Goal: Find specific page/section: Find specific page/section

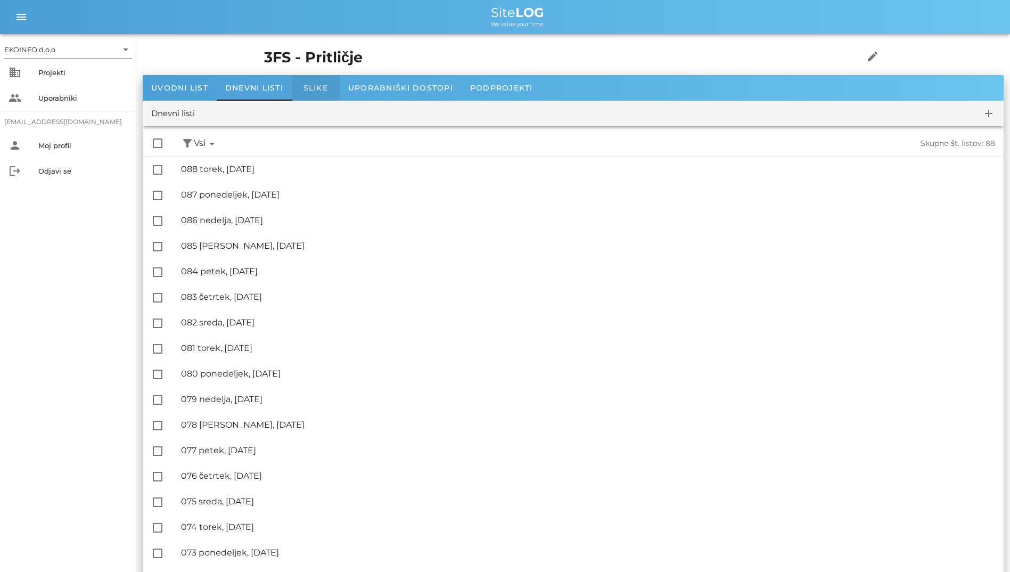
click at [297, 92] on div "Slike" at bounding box center [316, 88] width 48 height 26
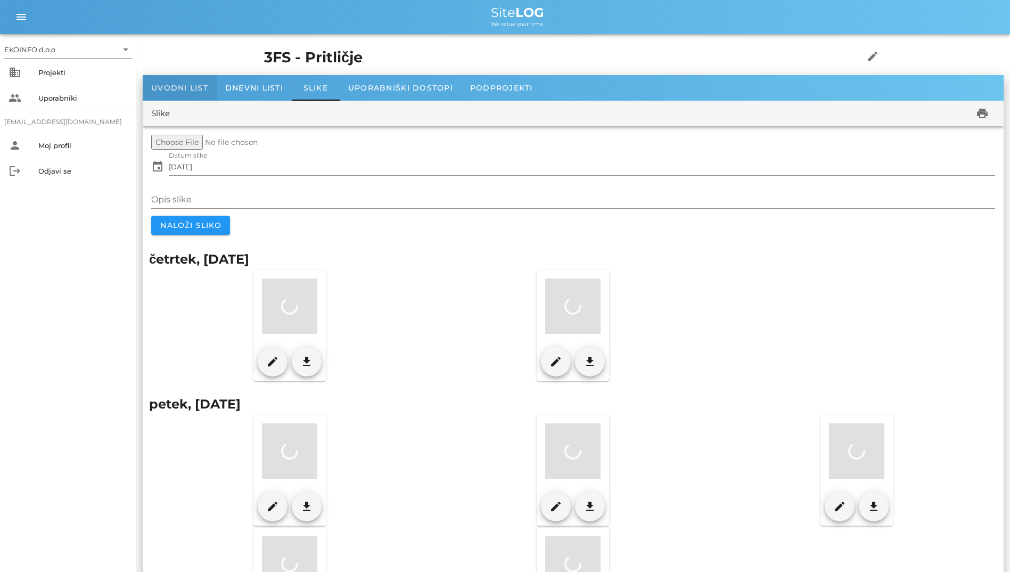
click at [178, 90] on span "Uvodni list" at bounding box center [179, 88] width 57 height 10
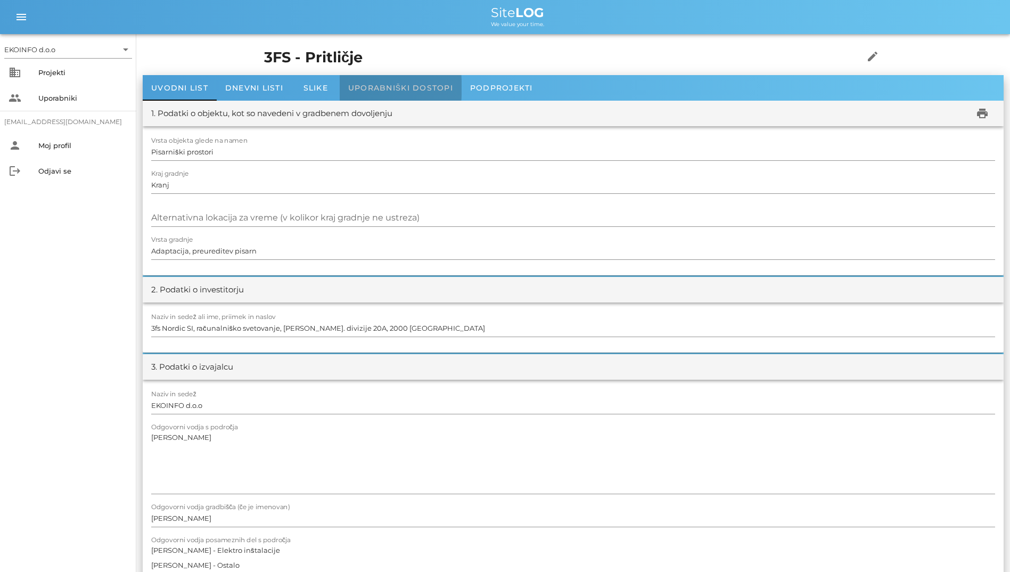
click at [376, 89] on span "Uporabniški dostopi" at bounding box center [400, 88] width 105 height 10
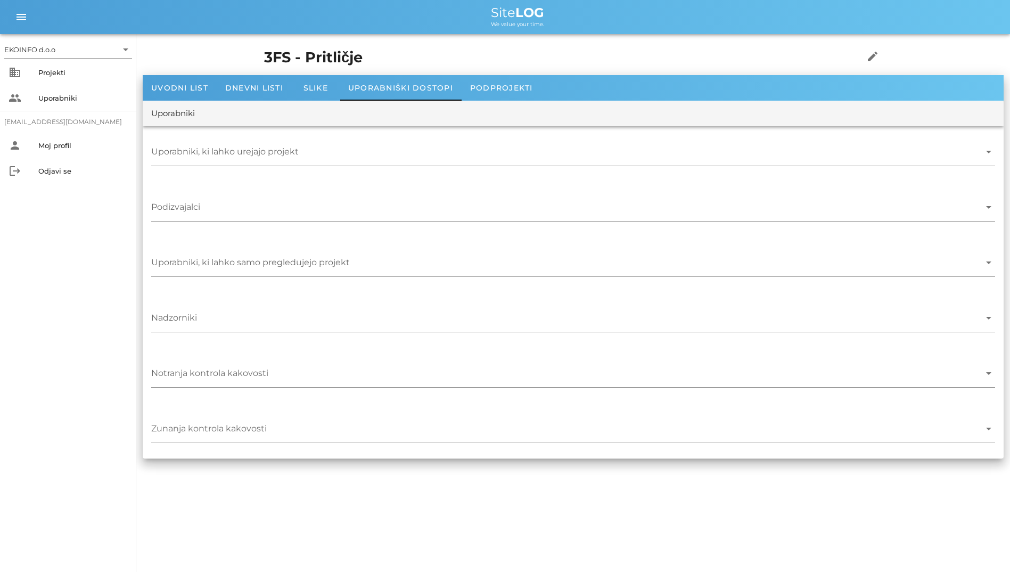
click at [477, 72] on div "3FS - Pritličje edit" at bounding box center [573, 57] width 631 height 35
click at [503, 92] on span "Podprojekti" at bounding box center [501, 88] width 63 height 10
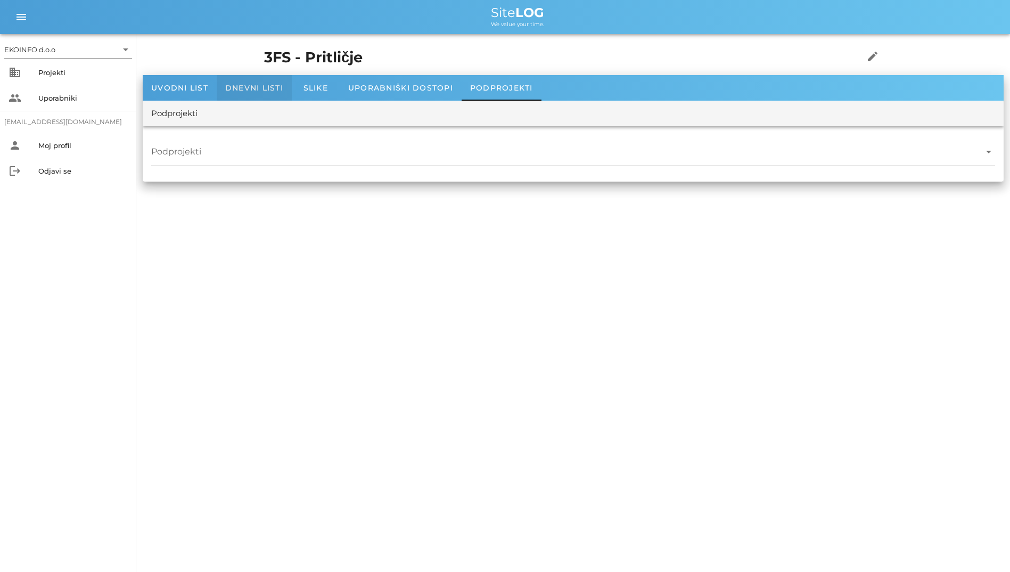
click at [265, 78] on div "Dnevni listi" at bounding box center [254, 88] width 75 height 26
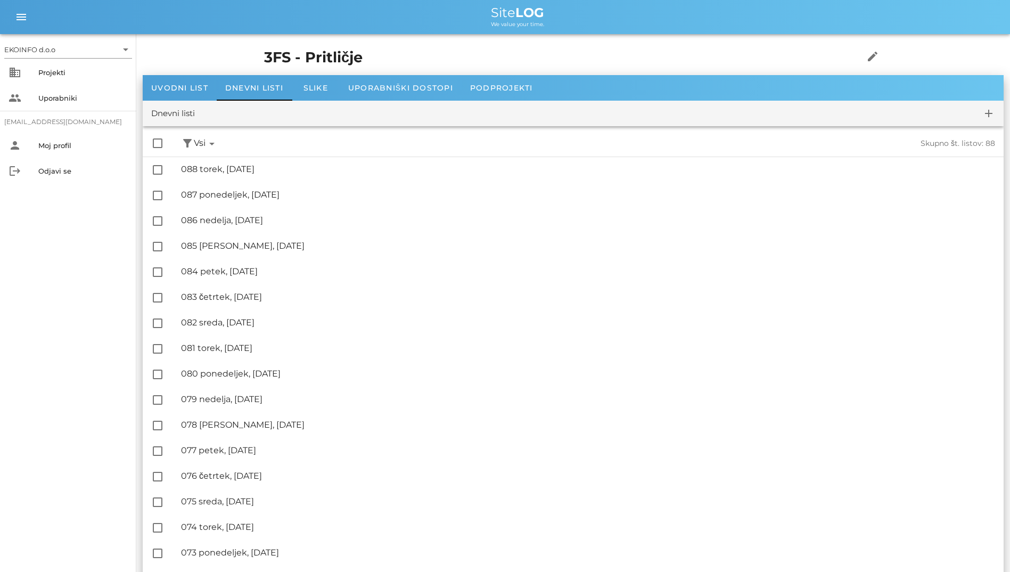
click at [267, 145] on div "check_box_outline_blank filter_alt Podpisani arrow_drop_down Nepodpisani arrow_…" at bounding box center [573, 143] width 861 height 26
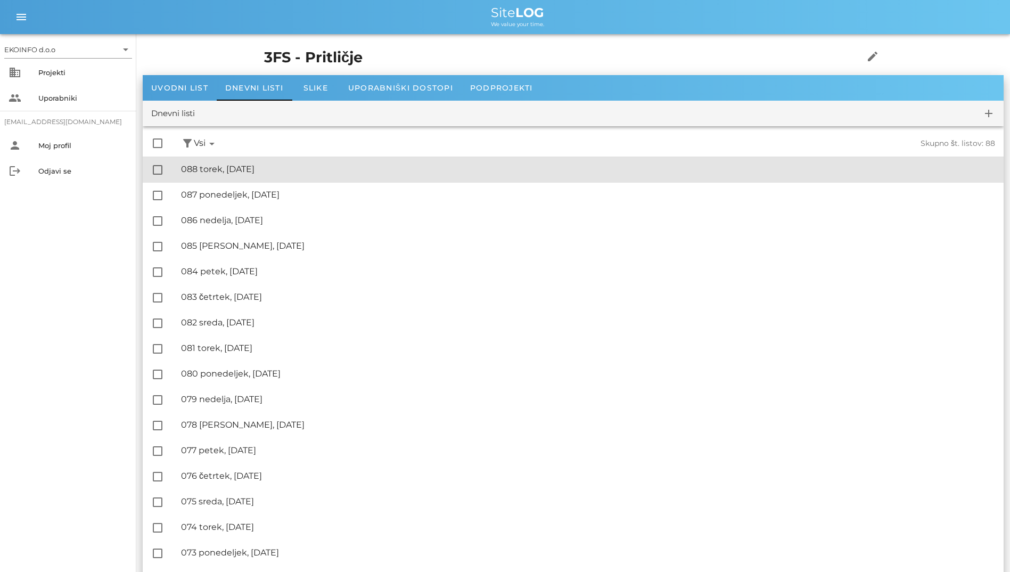
click at [278, 166] on div "🔏 088 torek, [DATE]" at bounding box center [588, 169] width 814 height 10
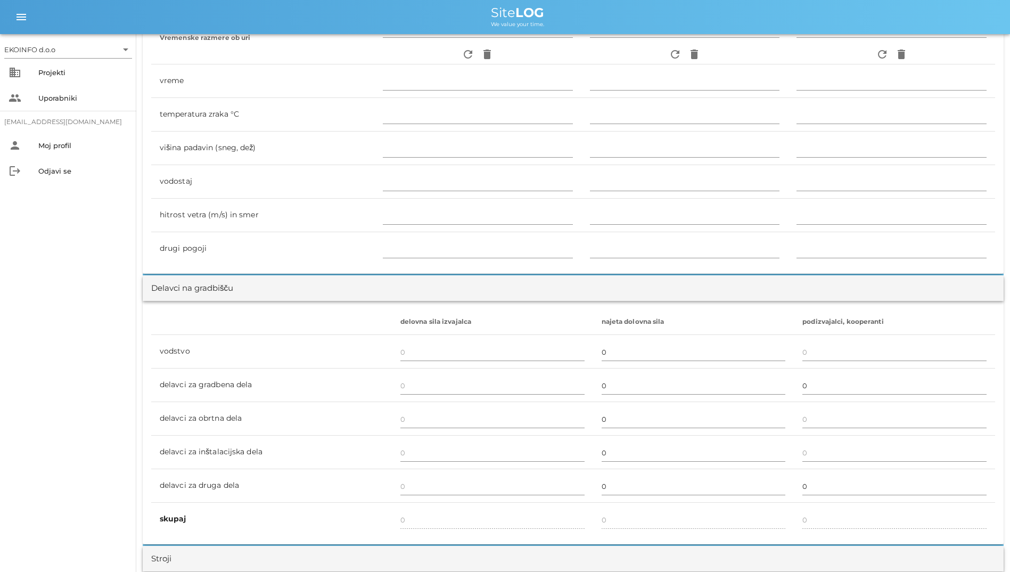
scroll to position [228, 0]
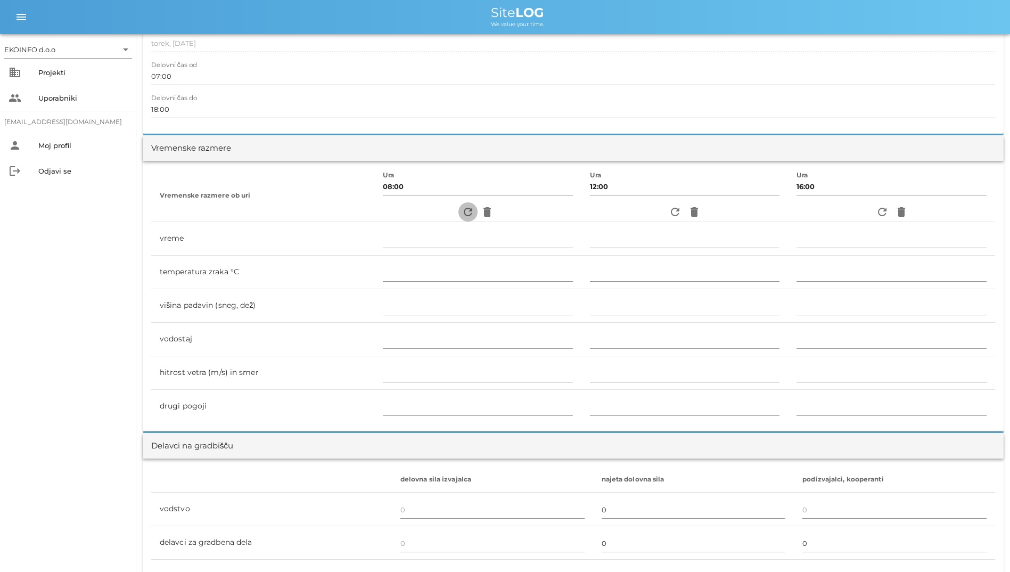
click at [461, 213] on icon "refresh" at bounding box center [467, 211] width 13 height 13
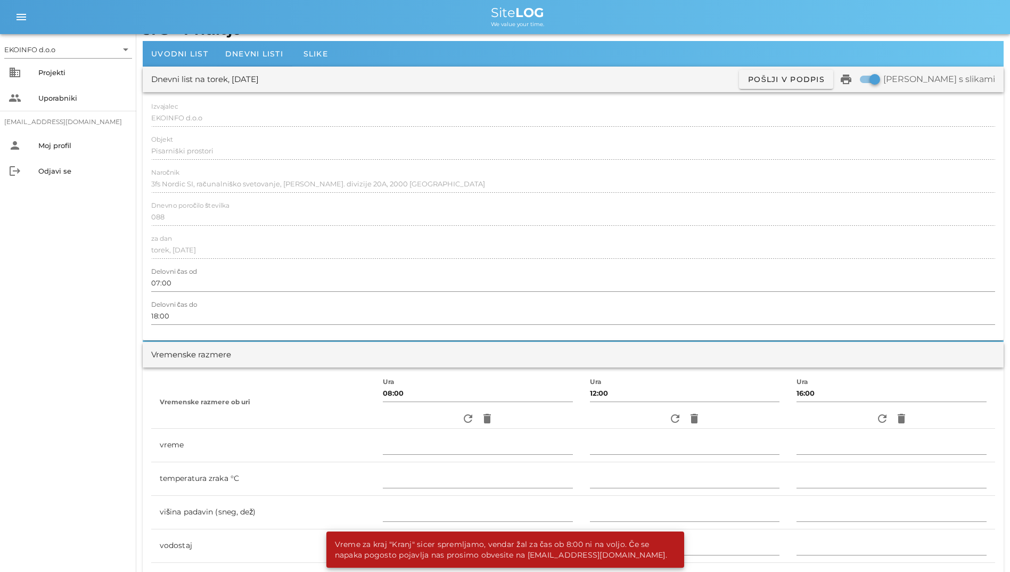
scroll to position [0, 0]
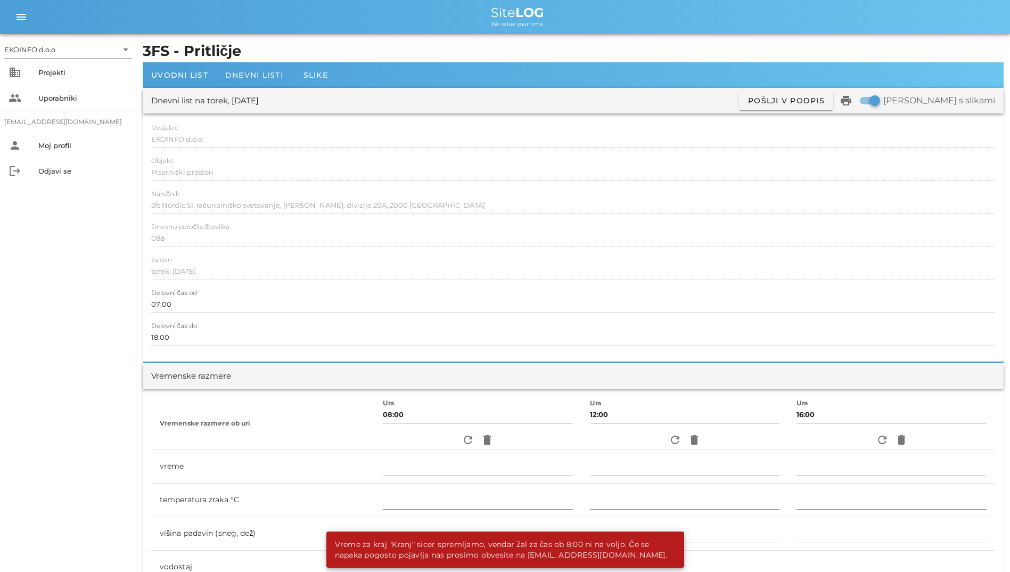
click at [255, 71] on span "Dnevni listi" at bounding box center [254, 75] width 58 height 10
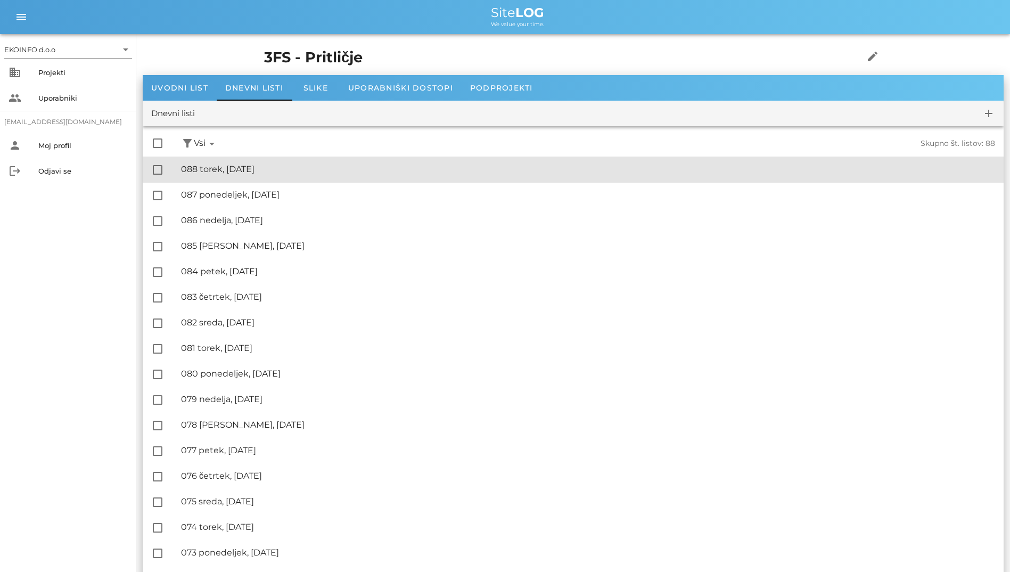
click at [255, 171] on div "🔏 088 torek, [DATE]" at bounding box center [588, 169] width 814 height 10
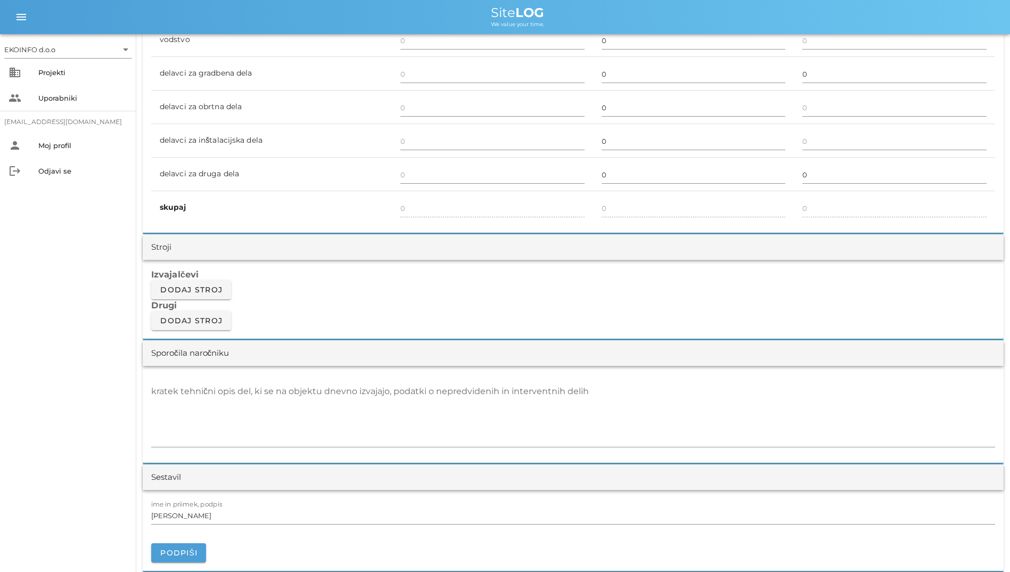
scroll to position [852, 0]
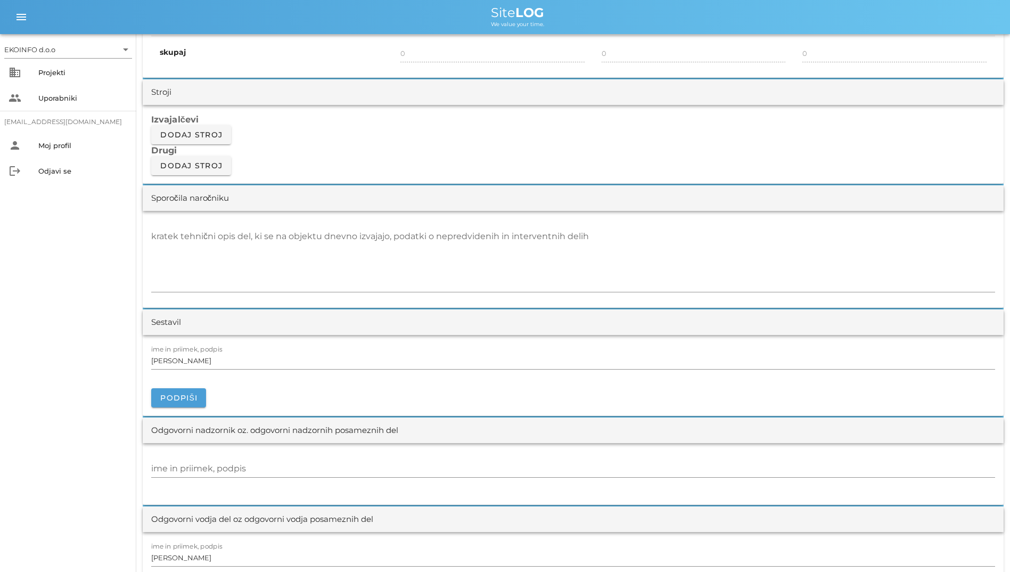
click at [24, 332] on div "EKOINFO d.o.o arrow_drop_down business Projekti people Uporabniki [EMAIL_ADDRES…" at bounding box center [68, 303] width 136 height 538
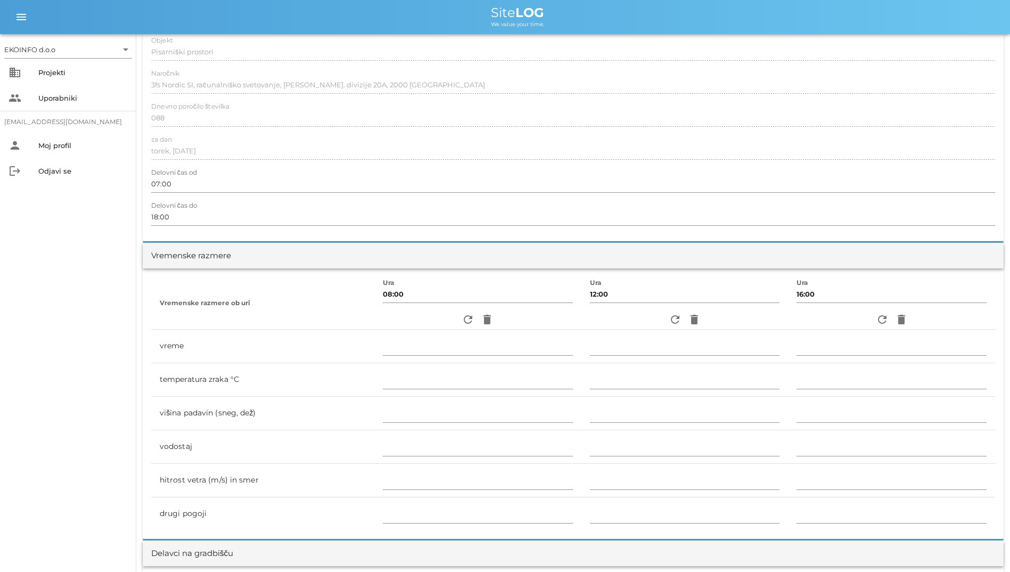
scroll to position [160, 0]
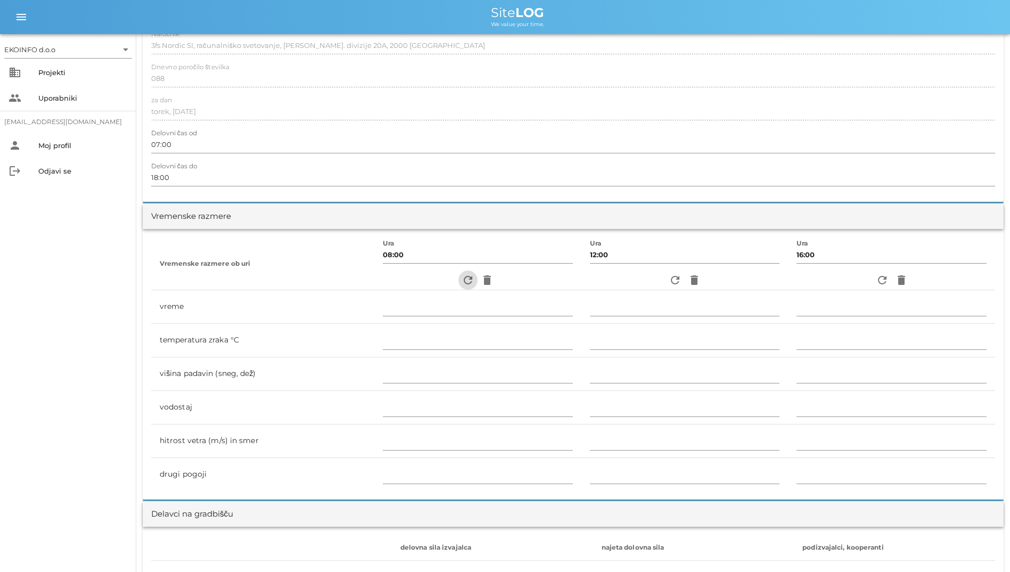
click at [468, 282] on span "refresh" at bounding box center [467, 280] width 19 height 13
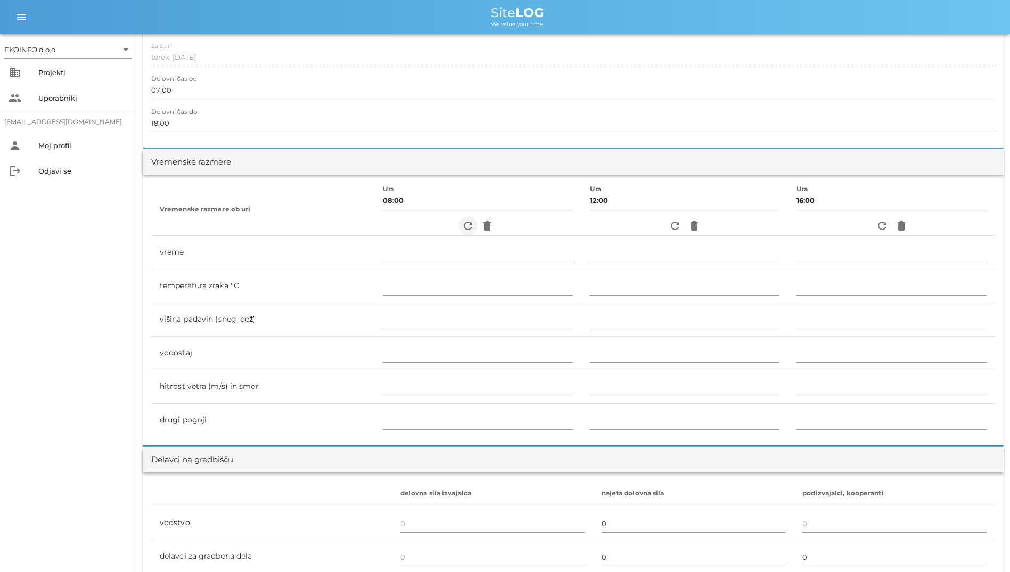
scroll to position [213, 0]
click at [458, 224] on span "refresh" at bounding box center [467, 226] width 19 height 13
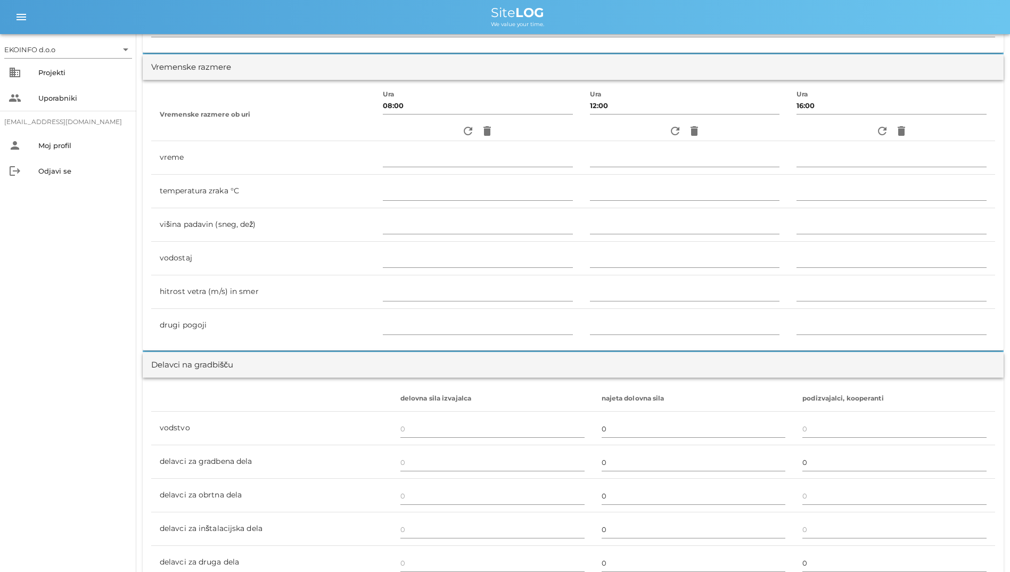
scroll to position [121, 0]
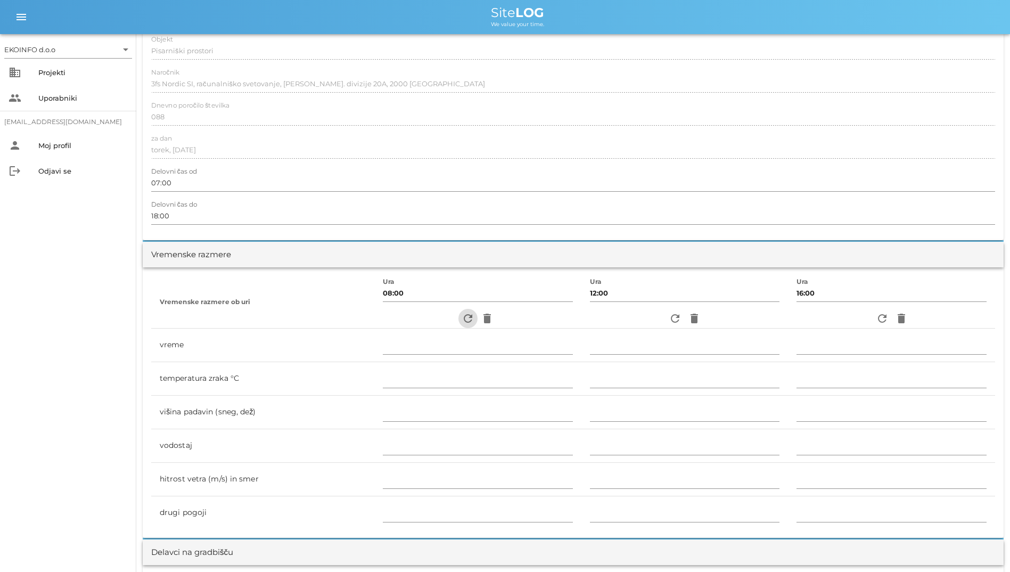
click at [468, 319] on span "refresh" at bounding box center [467, 318] width 19 height 13
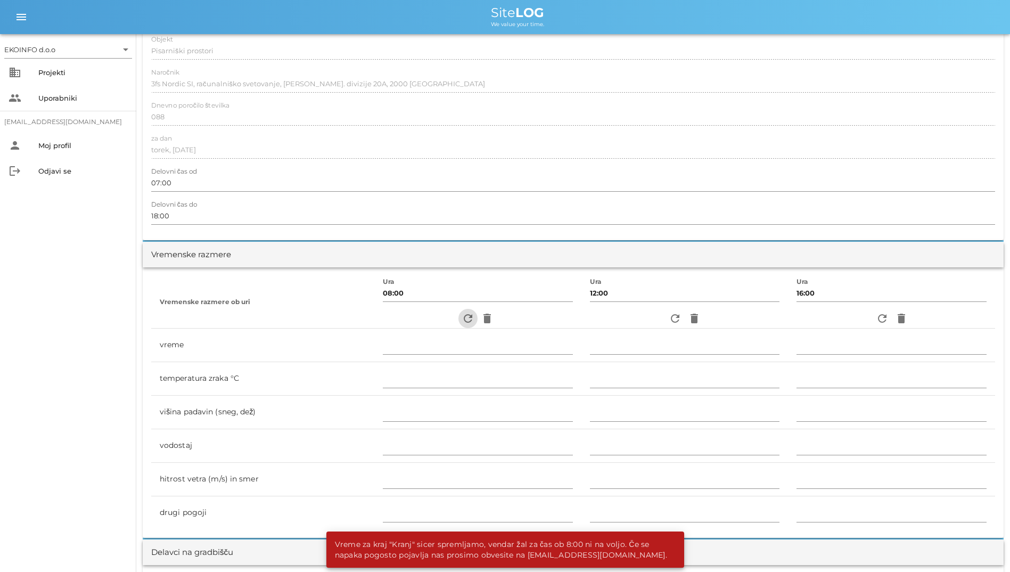
click at [468, 319] on span "refresh" at bounding box center [467, 318] width 19 height 13
click at [491, 318] on div "refresh delete" at bounding box center [478, 318] width 190 height 19
click at [481, 317] on icon "delete" at bounding box center [487, 318] width 13 height 13
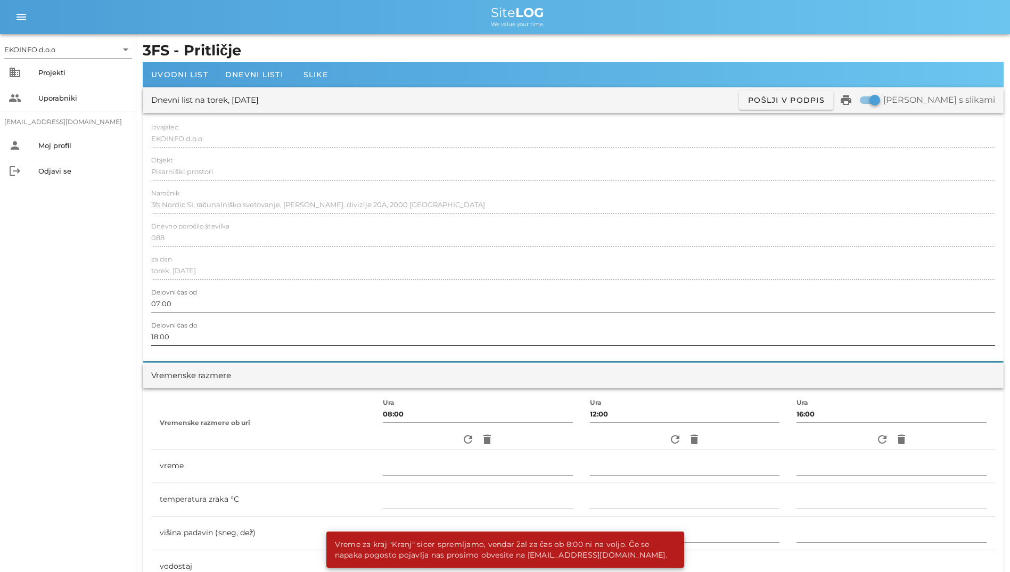
scroll to position [0, 0]
click at [298, 75] on div "Slike" at bounding box center [316, 75] width 48 height 26
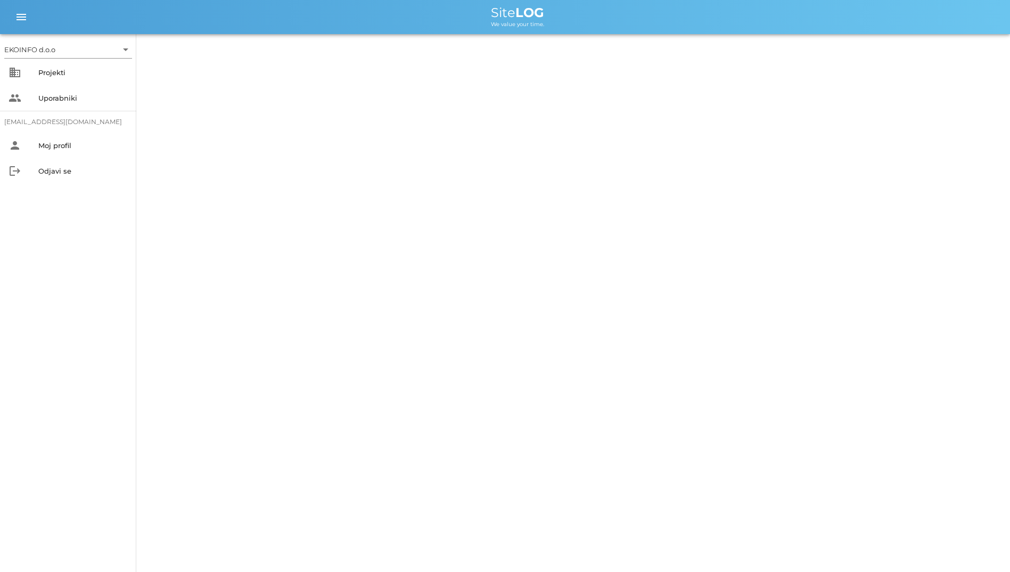
click at [287, 74] on div "EKOINFO d.o.o arrow_drop_down business Projekti people Uporabniki [EMAIL_ADDRES…" at bounding box center [505, 286] width 1010 height 572
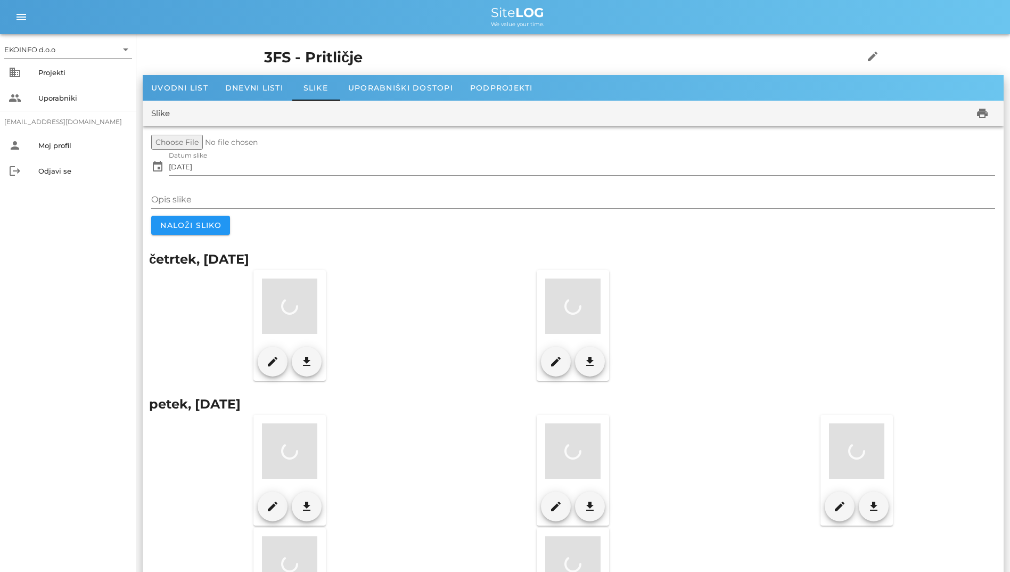
click at [275, 74] on div "3FS - Pritličje edit" at bounding box center [573, 57] width 631 height 35
click at [268, 81] on div "Dnevni listi" at bounding box center [254, 88] width 75 height 26
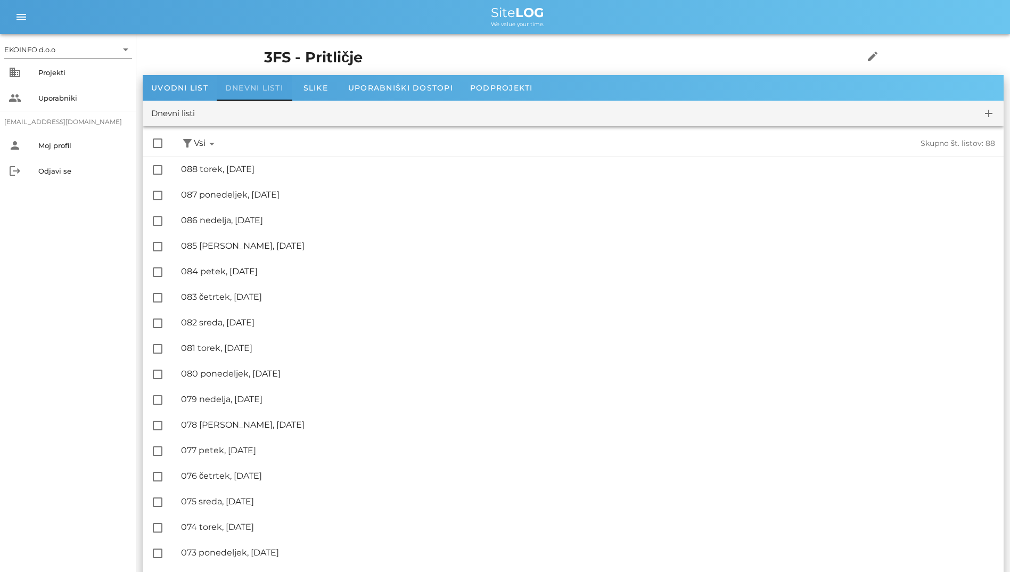
click at [269, 82] on div "Dnevni listi" at bounding box center [254, 88] width 75 height 26
click at [319, 84] on span "Slike" at bounding box center [315, 88] width 24 height 10
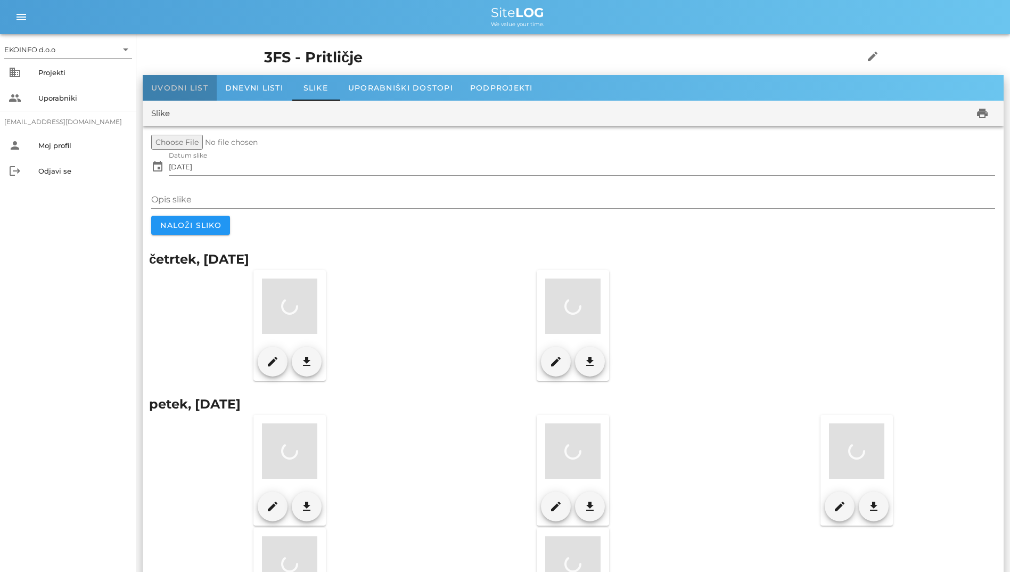
click at [205, 85] on span "Uvodni list" at bounding box center [179, 88] width 57 height 10
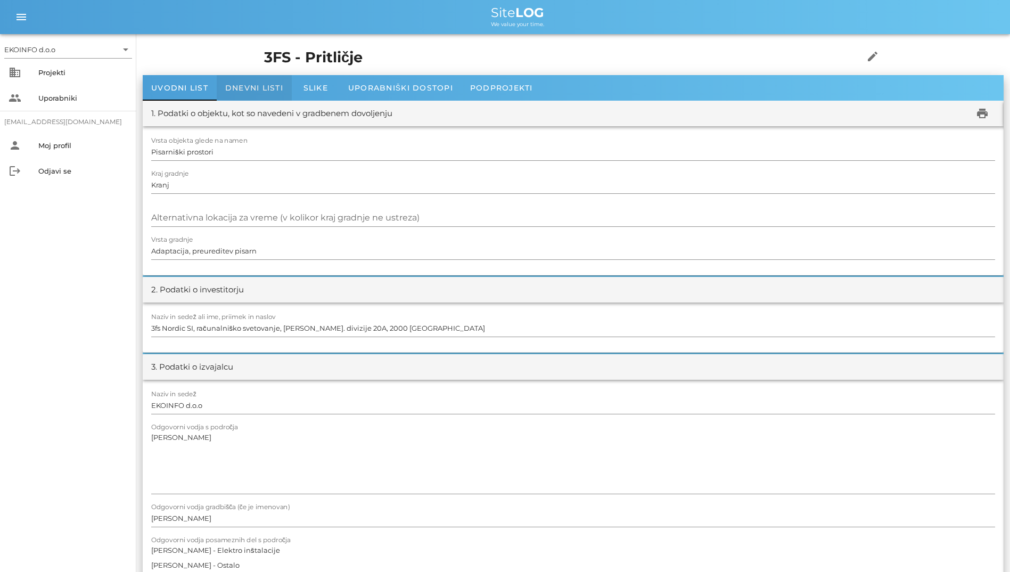
click at [240, 89] on span "Dnevni listi" at bounding box center [254, 88] width 58 height 10
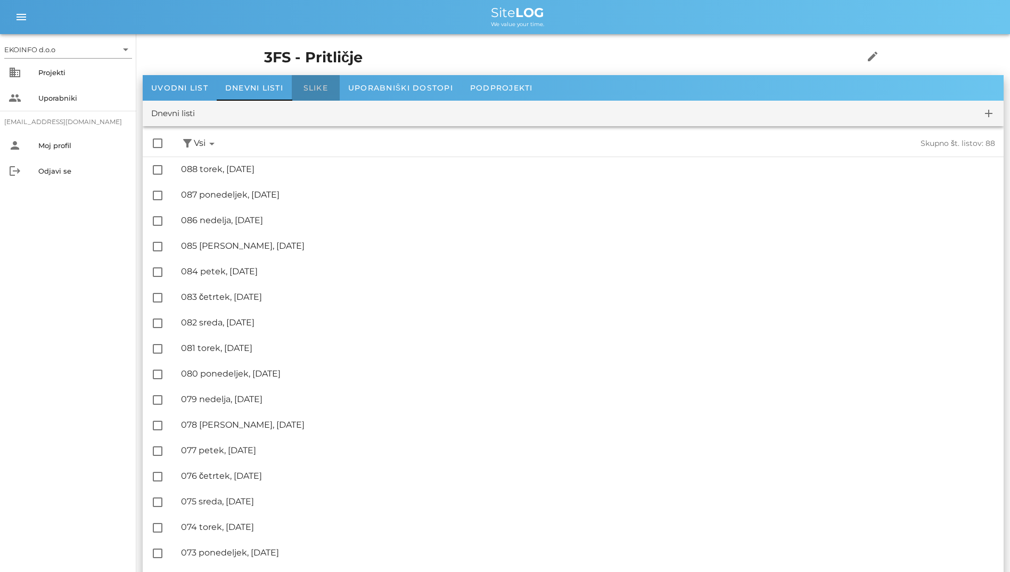
click at [296, 92] on div "Slike" at bounding box center [316, 88] width 48 height 26
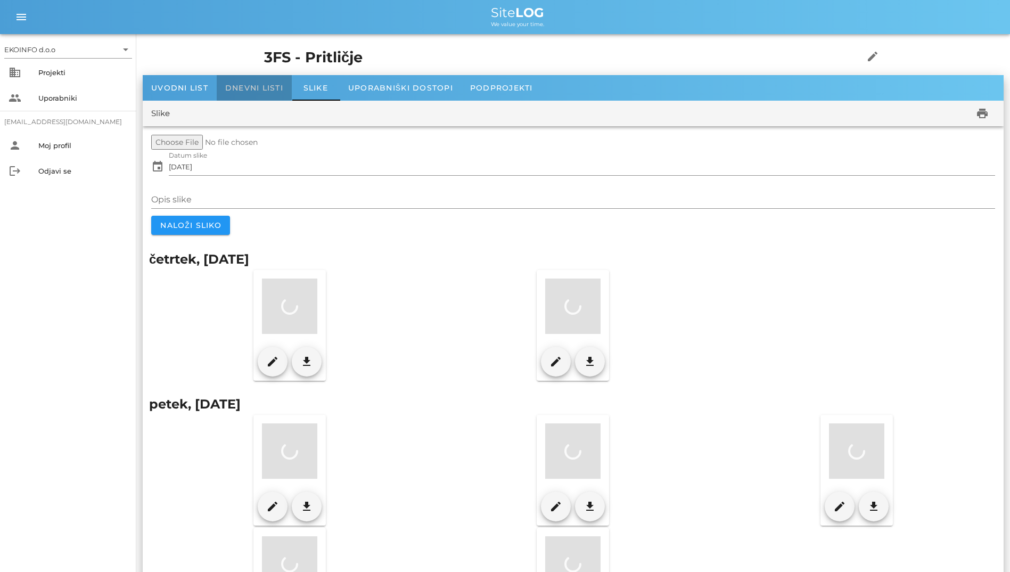
click at [273, 93] on div "Dnevni listi" at bounding box center [254, 88] width 75 height 26
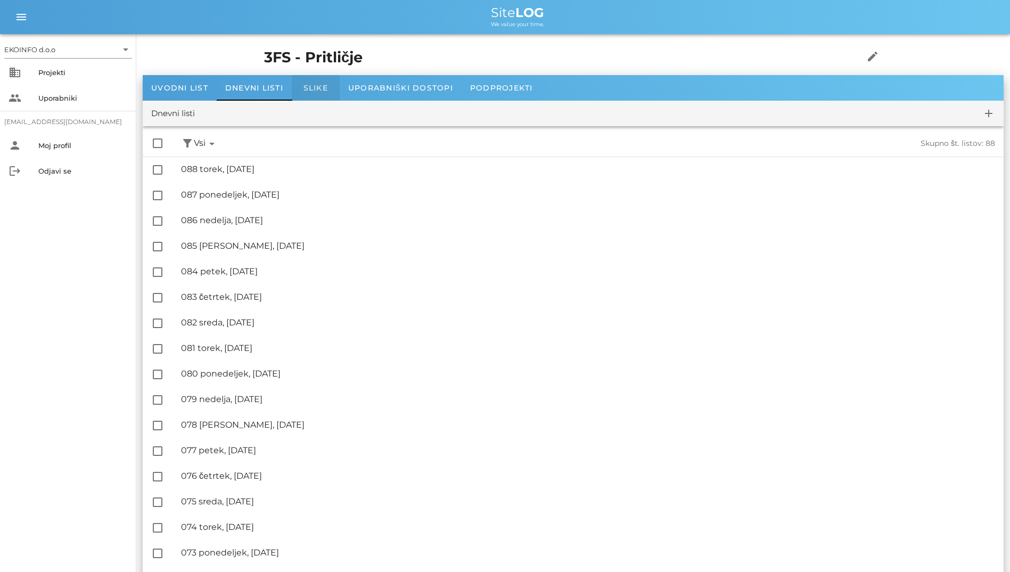
click at [316, 81] on div "Slike" at bounding box center [316, 88] width 48 height 26
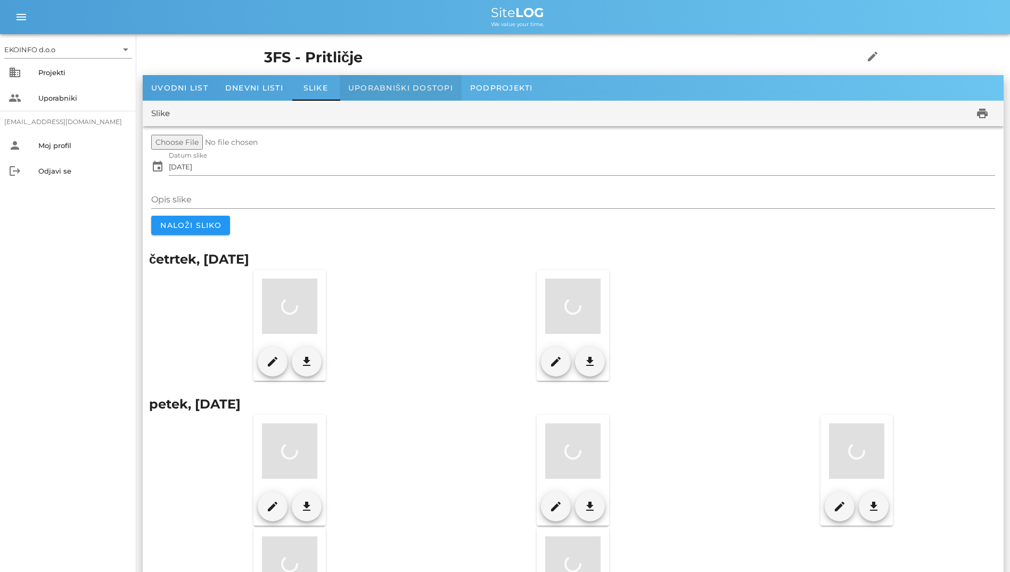
click at [378, 90] on span "Uporabniški dostopi" at bounding box center [400, 88] width 105 height 10
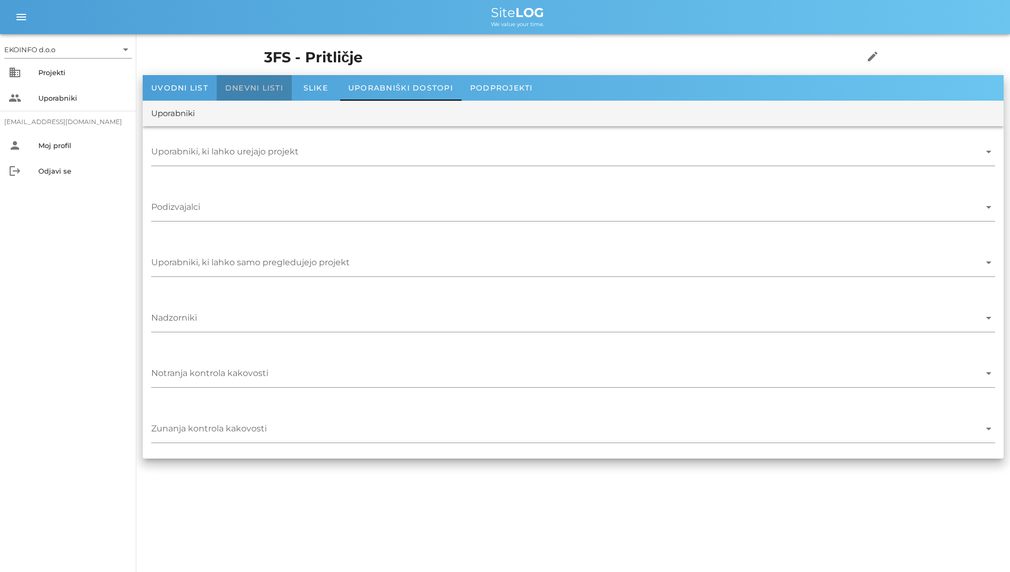
click at [238, 92] on span "Dnevni listi" at bounding box center [254, 88] width 58 height 10
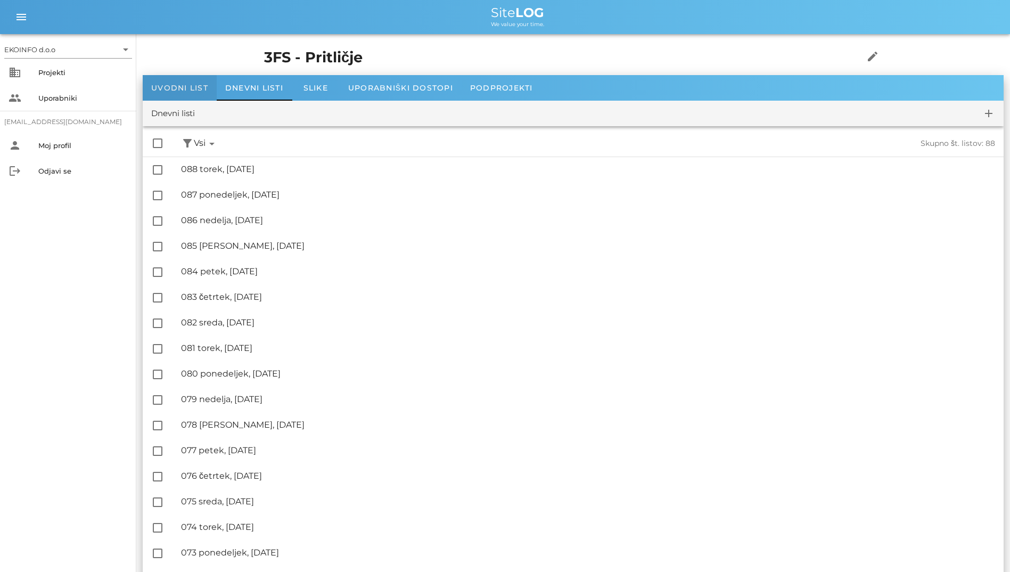
click at [210, 84] on div "Uvodni list" at bounding box center [180, 88] width 74 height 26
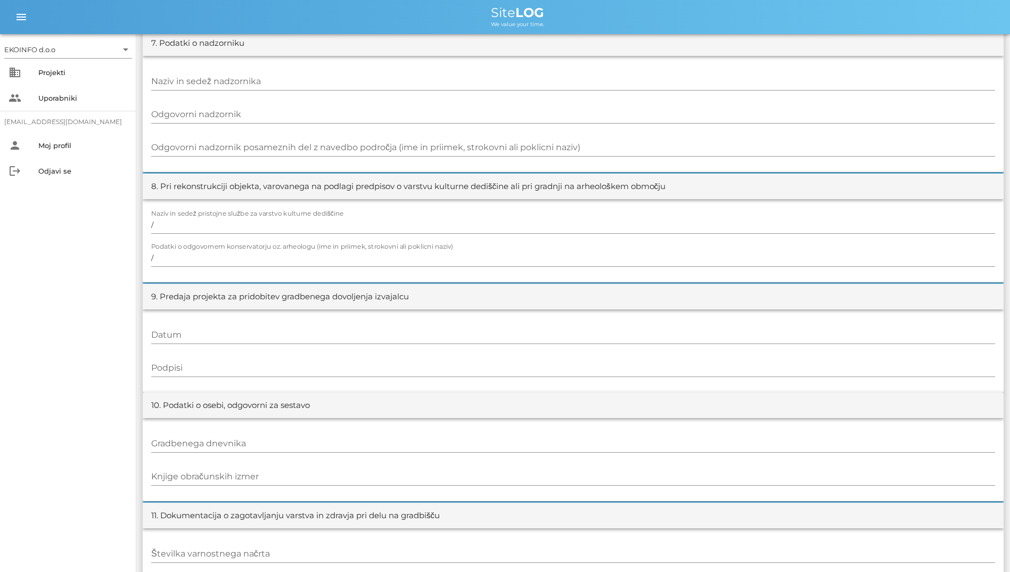
scroll to position [984, 0]
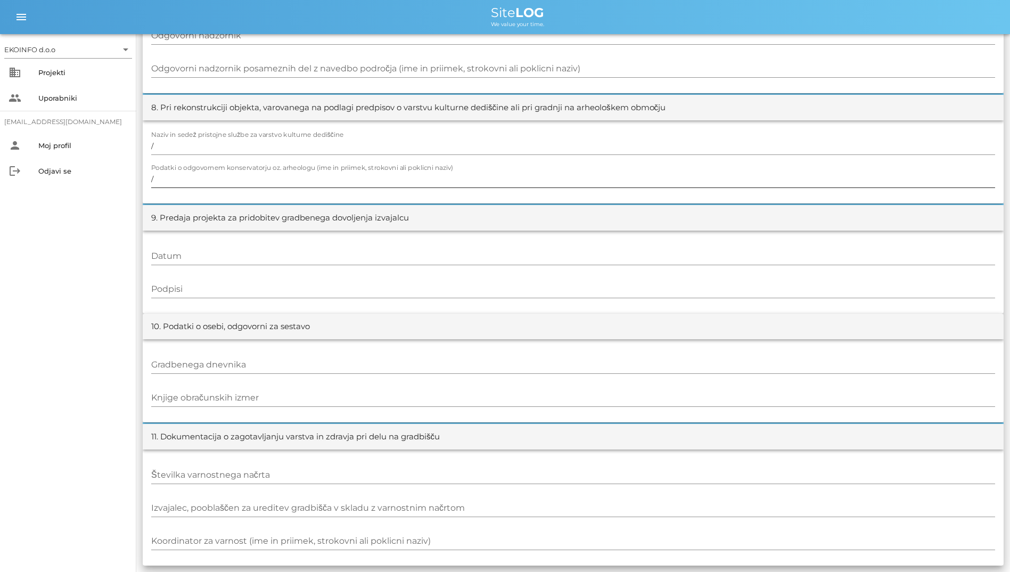
click at [313, 185] on input "/" at bounding box center [573, 178] width 844 height 17
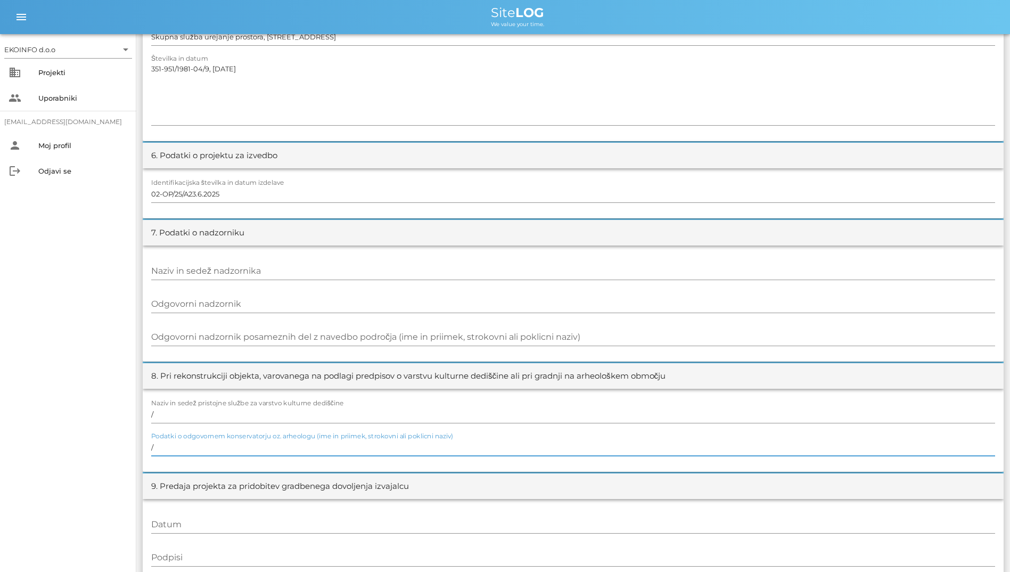
scroll to position [558, 0]
